Goal: Communication & Community: Answer question/provide support

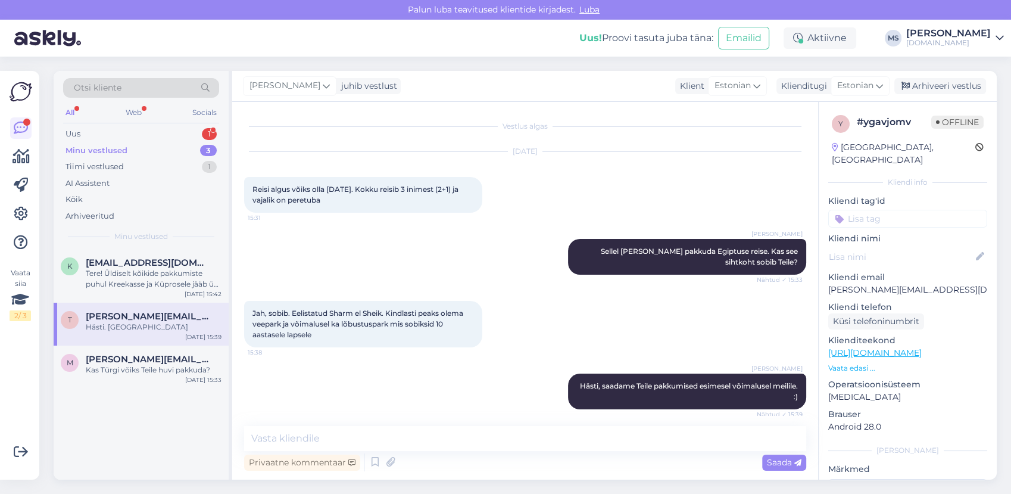
scroll to position [58, 0]
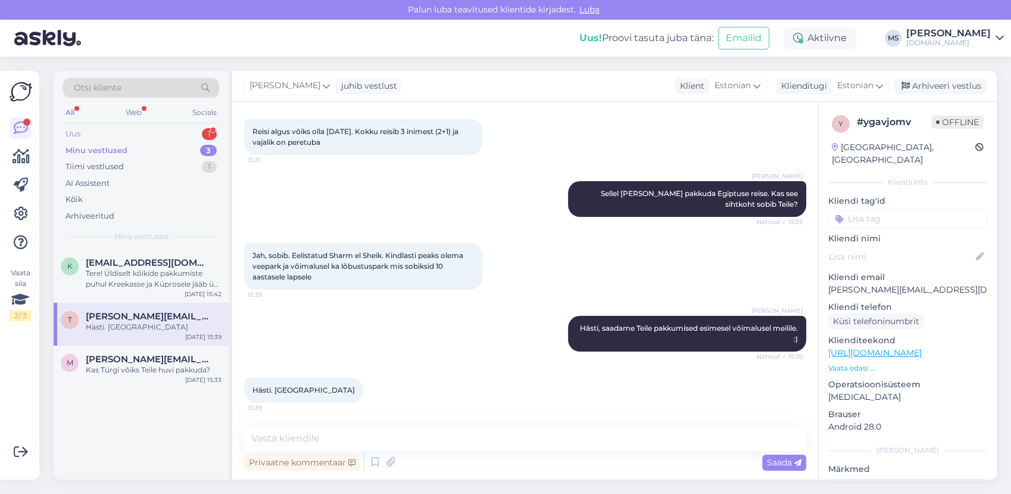
click at [129, 134] on div "Uus 1" at bounding box center [141, 134] width 156 height 17
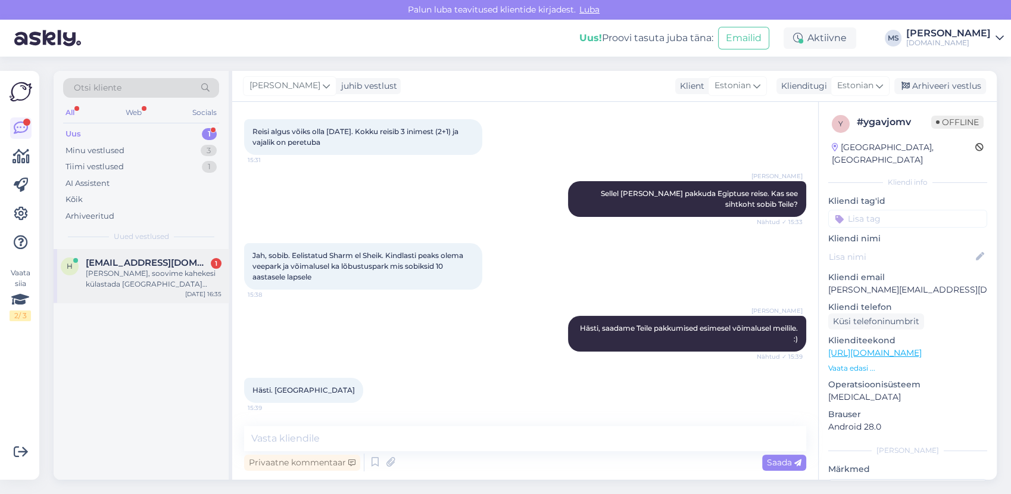
click at [133, 270] on div "[PERSON_NAME], soovime kahekesi külastada [GEOGRAPHIC_DATA] ajavahemikus 18.-26…" at bounding box center [154, 278] width 136 height 21
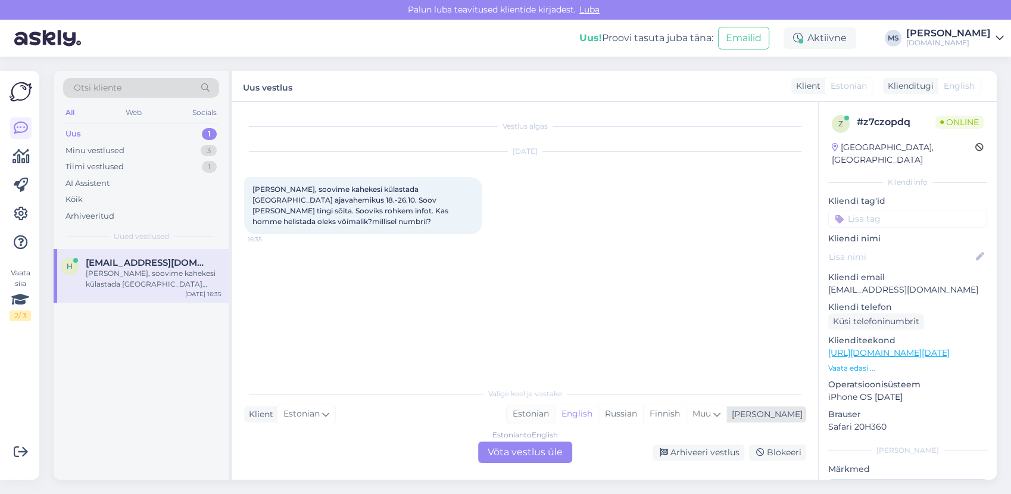
click at [555, 412] on div "Estonian" at bounding box center [531, 414] width 48 height 18
click at [553, 456] on div "Estonian to Estonian Võta vestlus üle" at bounding box center [525, 451] width 94 height 21
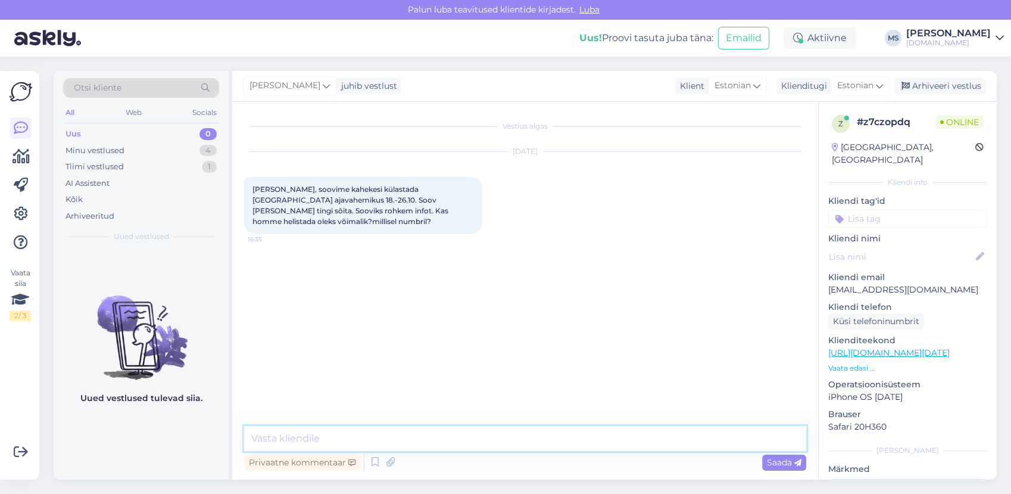
click at [521, 437] on textarea at bounding box center [525, 438] width 562 height 25
click at [491, 435] on textarea "Tere! Soovitud ajal on [GEOGRAPHIC_DATA][PERSON_NAME] pakkuda." at bounding box center [525, 438] width 562 height 25
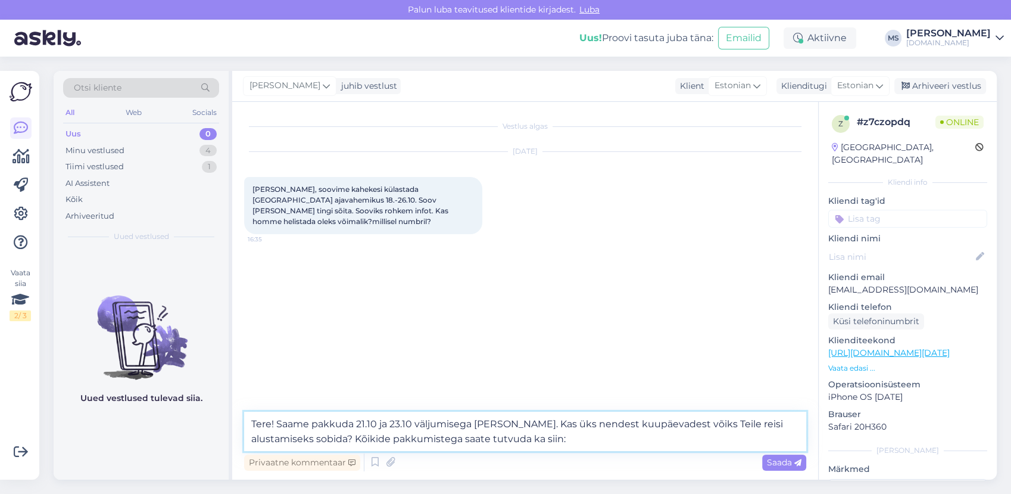
paste textarea "[URL][DOMAIN_NAME]"
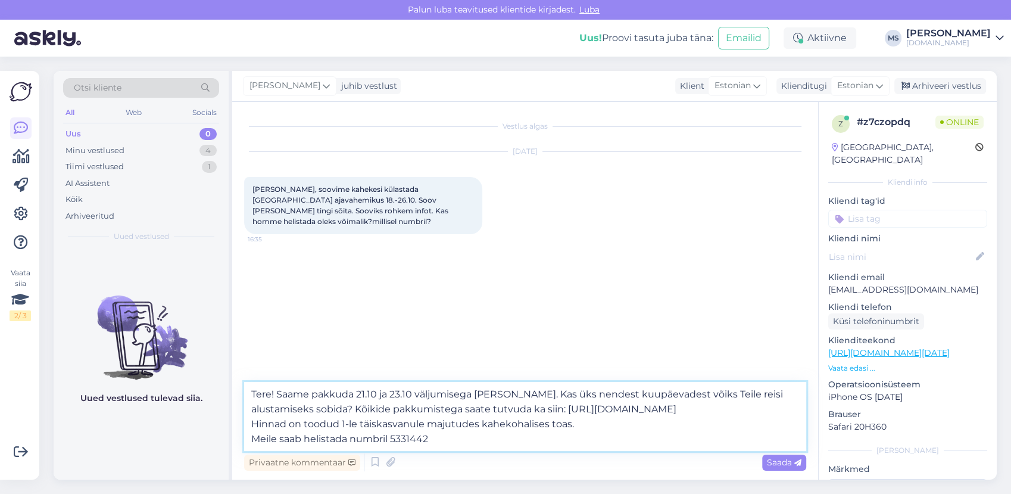
type textarea "Tere! Saame pakkuda 21.10 ja 23.10 väljumisega [PERSON_NAME]. Kas üks nendest k…"
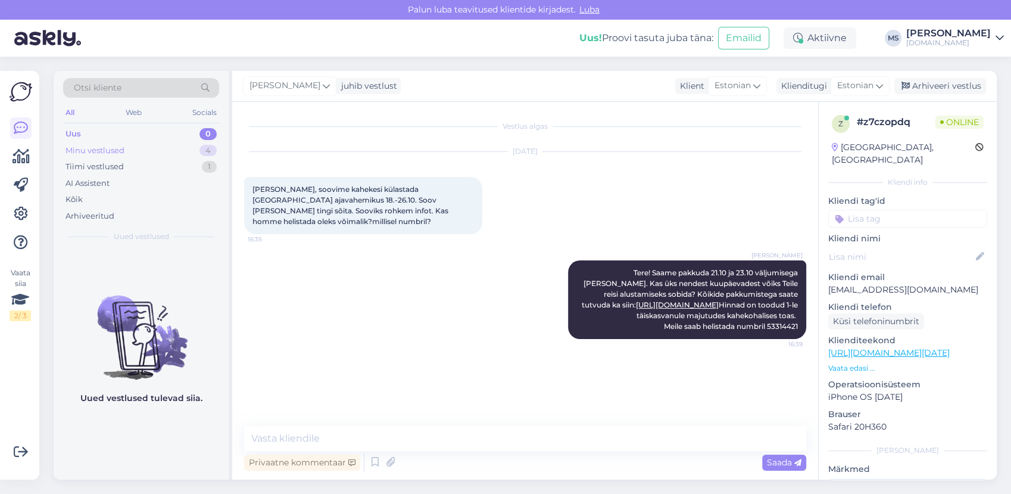
click at [162, 150] on div "Minu vestlused 4" at bounding box center [141, 150] width 156 height 17
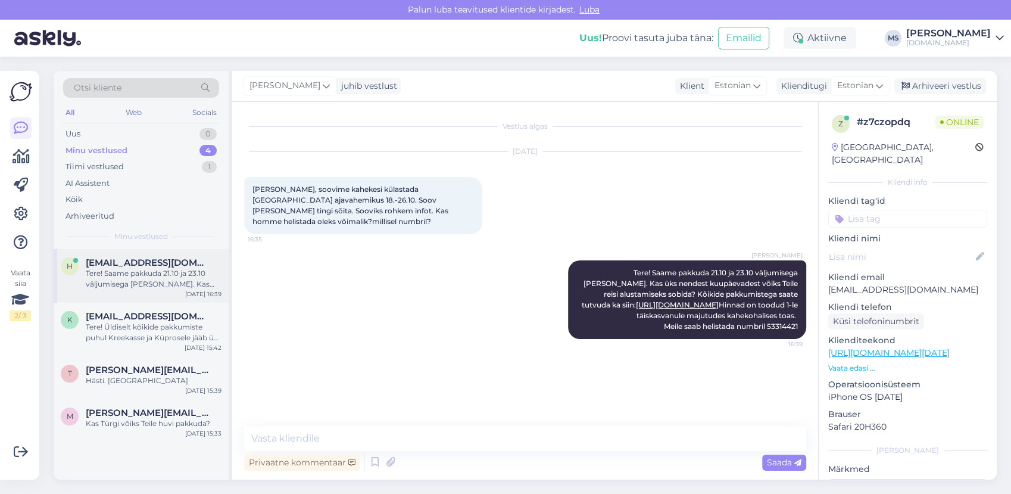
drag, startPoint x: 172, startPoint y: 278, endPoint x: 189, endPoint y: 294, distance: 23.6
click at [172, 278] on div "Tere! Saame pakkuda 21.10 ja 23.10 väljumisega [PERSON_NAME]. Kas üks nendest k…" at bounding box center [154, 278] width 136 height 21
click at [154, 340] on div "Kas teil on mõni konkreetne näide jagada?" at bounding box center [154, 332] width 136 height 21
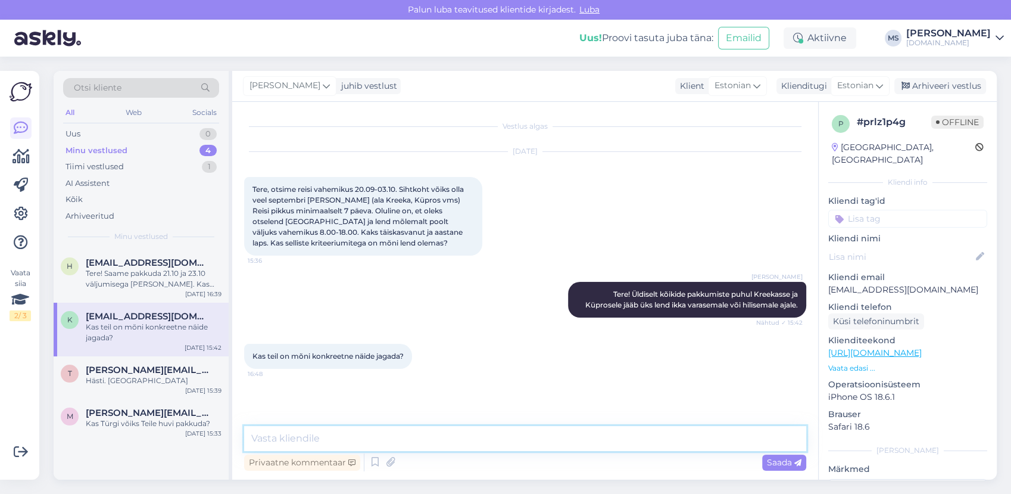
click at [340, 441] on textarea at bounding box center [525, 438] width 562 height 25
paste textarea "Reisi lennuajad on allolevad (võivad muutuda): 20.09 [GEOGRAPHIC_DATA] - [GEOGR…"
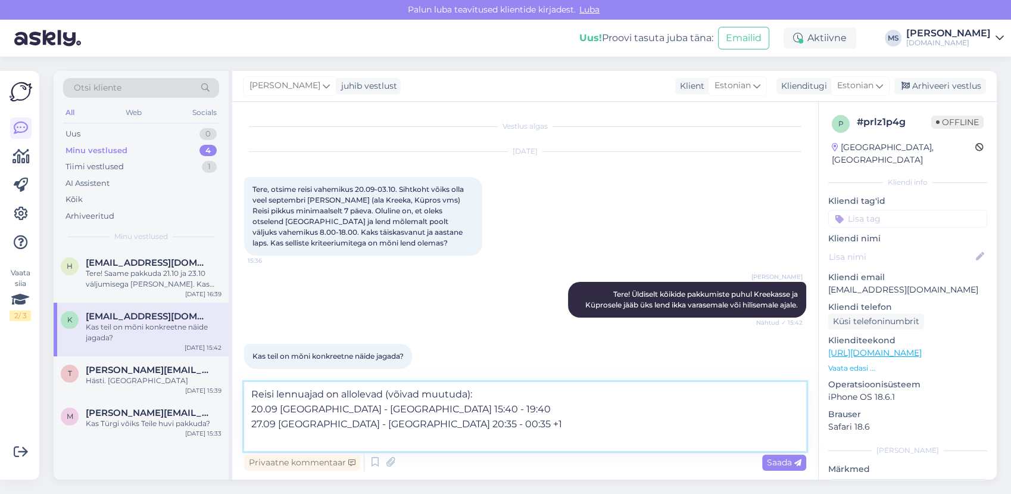
drag, startPoint x: 305, startPoint y: 398, endPoint x: 253, endPoint y: 395, distance: 51.9
click at [253, 395] on textarea "Reisi lennuajad on allolevad (võivad muutuda): 20.09 [GEOGRAPHIC_DATA] - [GEOGR…" at bounding box center [525, 416] width 562 height 69
click at [251, 389] on textarea "Reisi lennuajad on allolevad (võivad muutuda): 20.09 [GEOGRAPHIC_DATA] - [GEOGR…" at bounding box center [525, 416] width 562 height 69
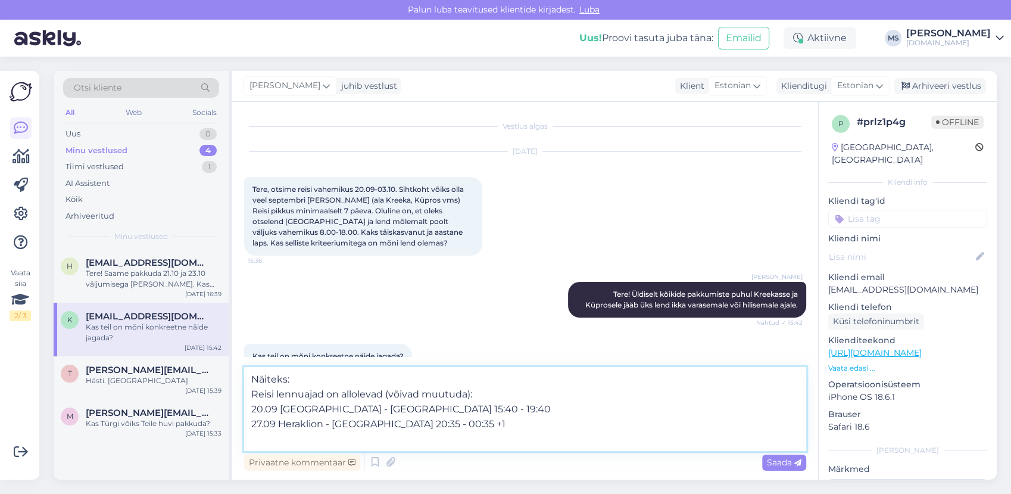
type textarea "Näiteks: Reisi lennuajad on allolevad (võivad muutuda): 20.09 [GEOGRAPHIC_DATA]…"
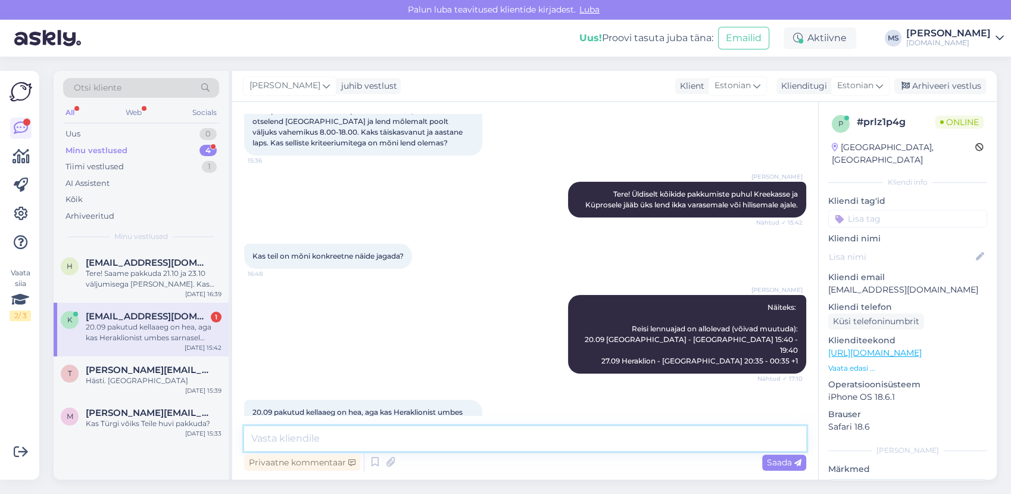
scroll to position [122, 0]
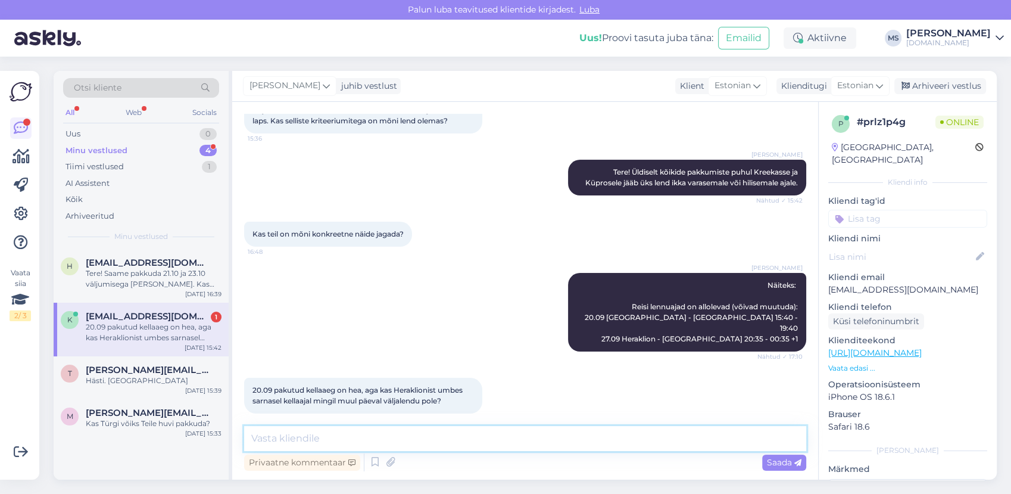
click at [356, 435] on textarea at bounding box center [525, 438] width 562 height 25
